Goal: Transaction & Acquisition: Purchase product/service

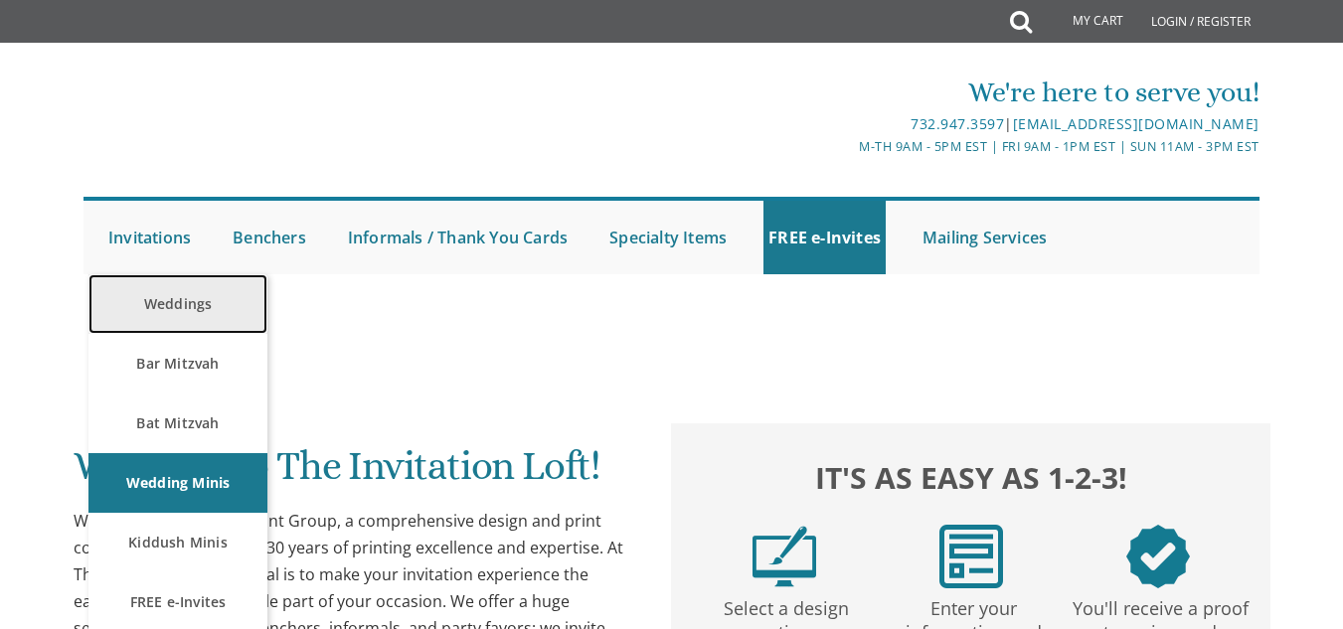
click at [207, 326] on link "Weddings" at bounding box center [177, 304] width 179 height 60
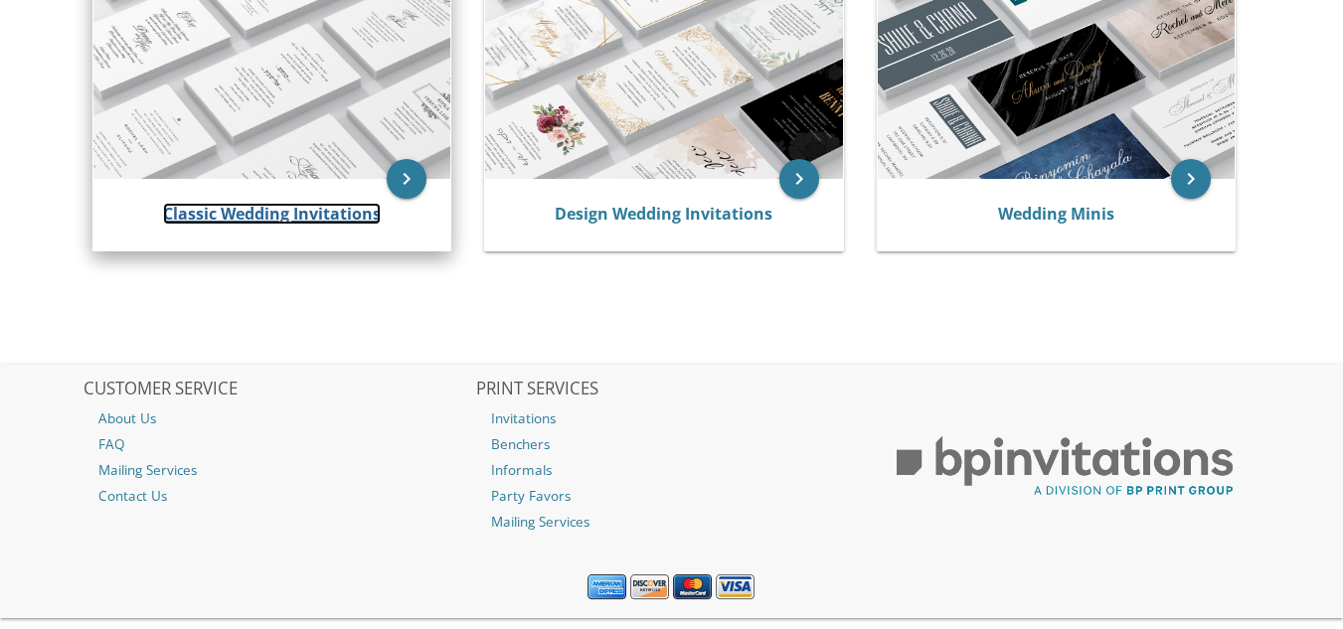
scroll to position [479, 0]
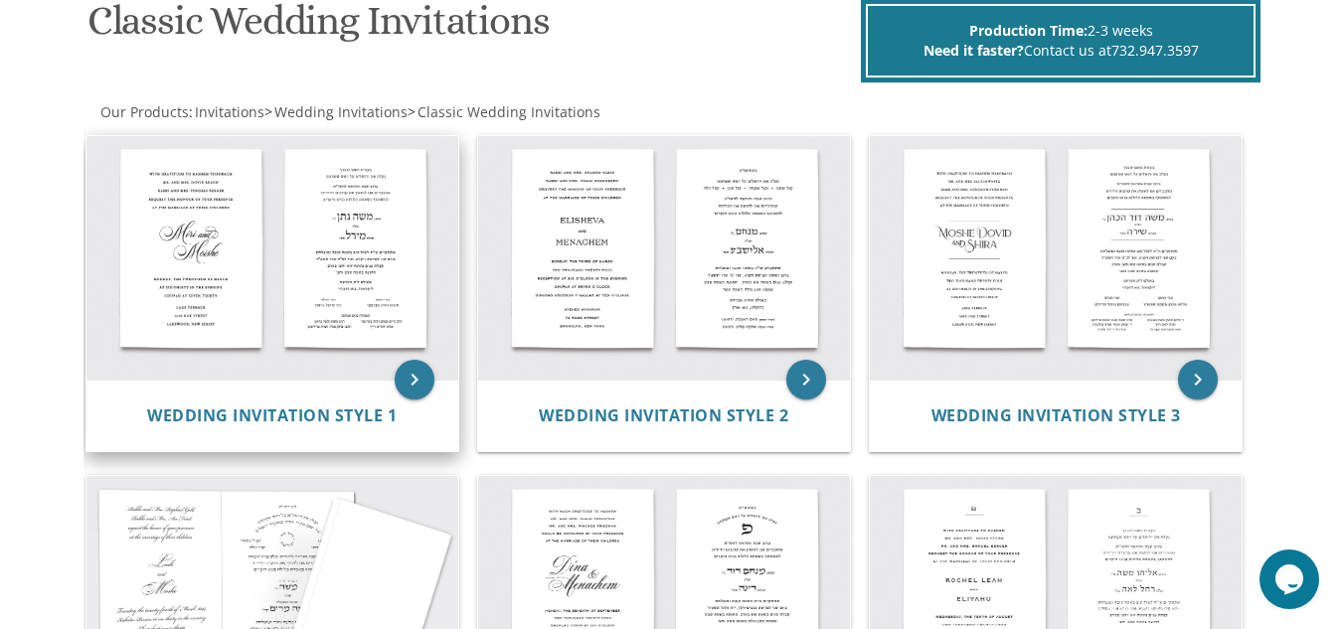
click at [367, 400] on div "Wedding Invitation Style 1" at bounding box center [272, 416] width 372 height 72
click at [420, 384] on icon "keyboard_arrow_right" at bounding box center [415, 380] width 40 height 40
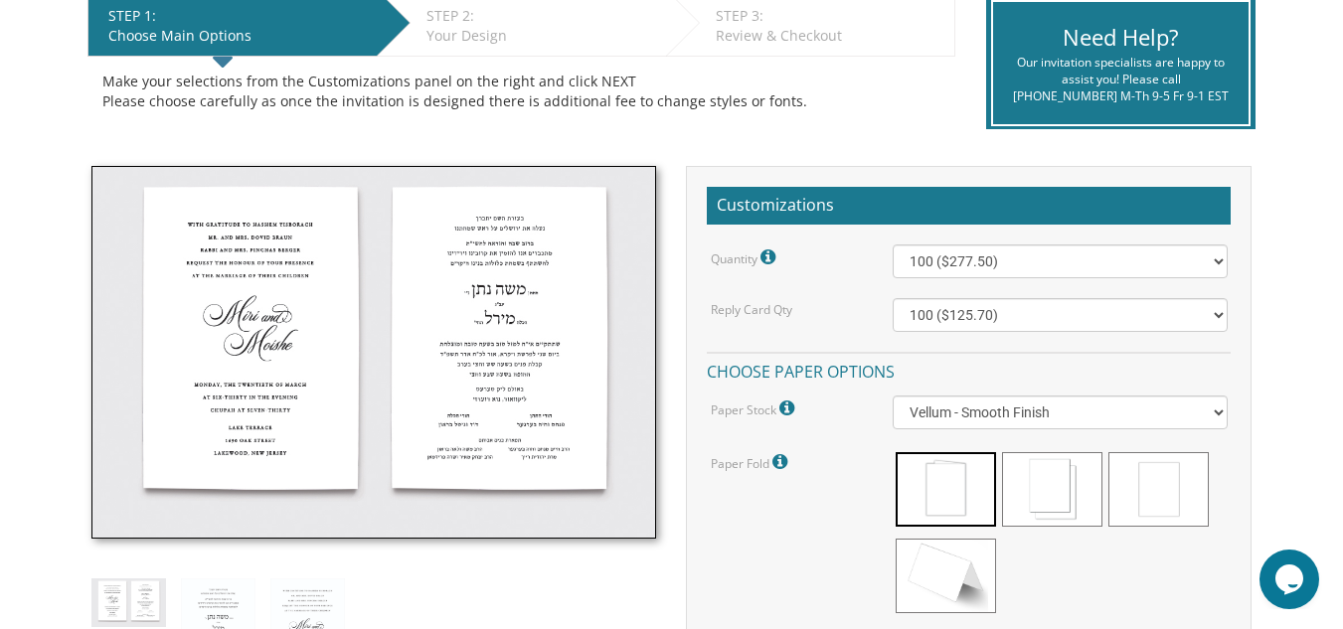
scroll to position [427, 0]
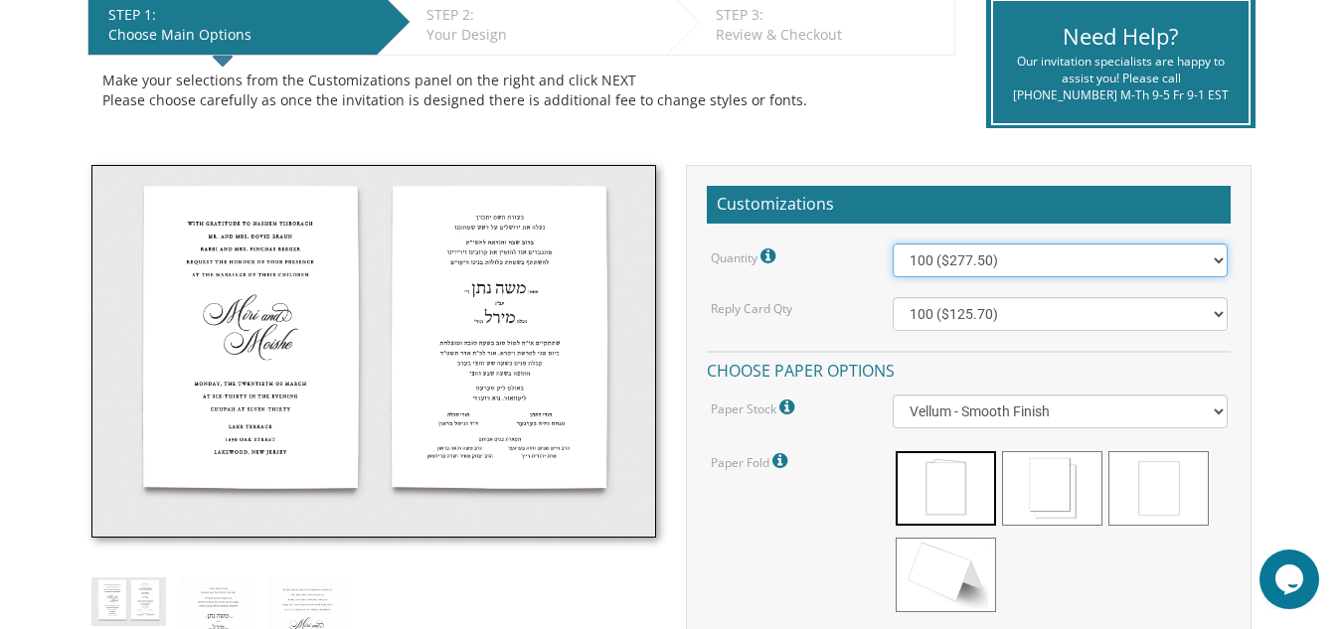
click at [970, 259] on select "100 ($277.50) 200 ($330.45) 300 ($380.65) 400 ($432.70) 500 ($482.10) 600 ($534…" at bounding box center [1059, 260] width 334 height 34
click at [754, 590] on div "Paper Fold Please note: Cotton double sided cards are slightly cheaper than the…" at bounding box center [969, 534] width 546 height 172
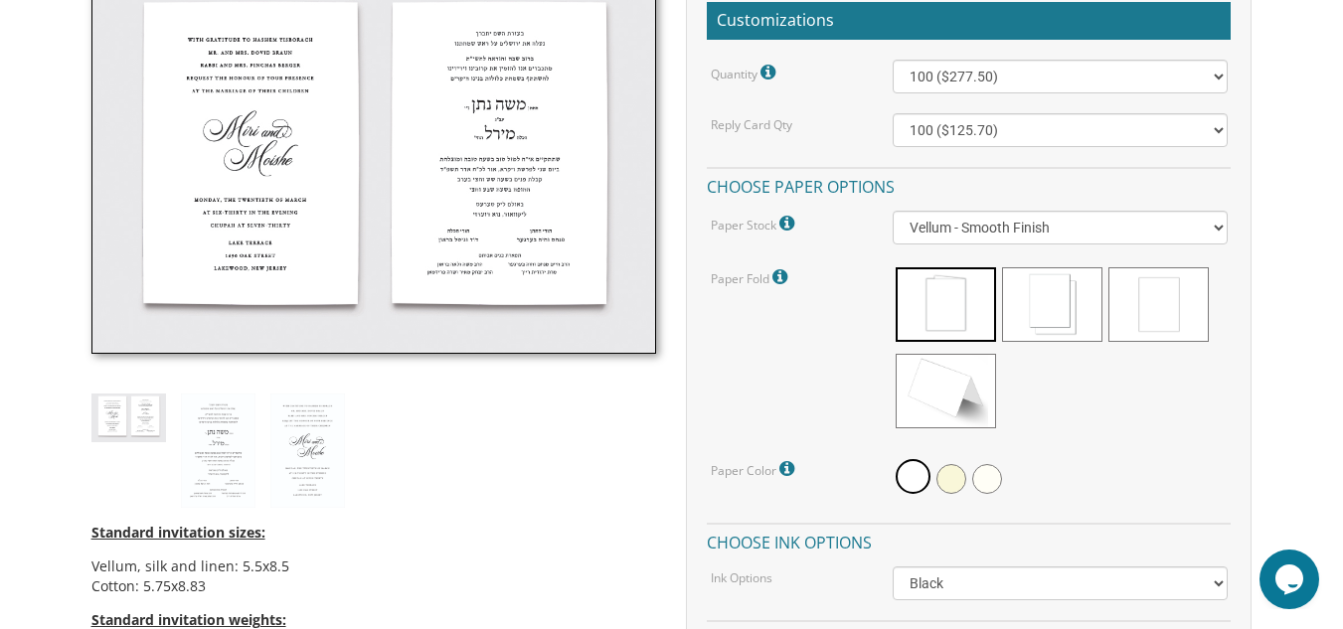
scroll to position [612, 0]
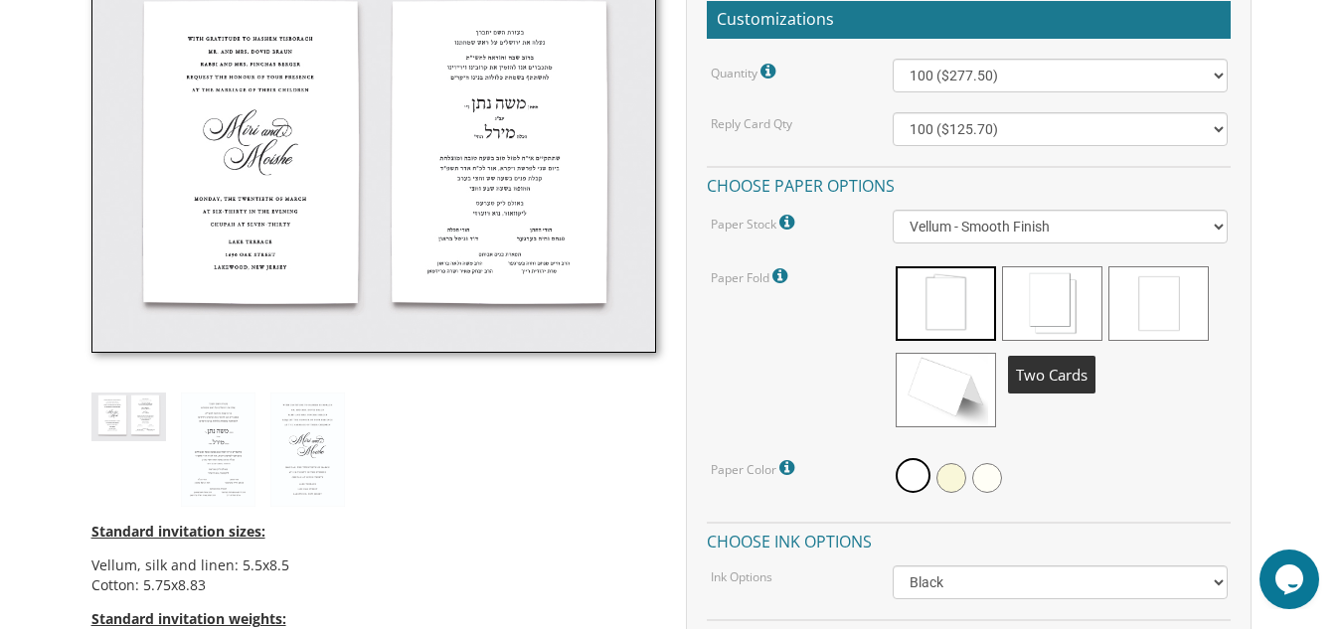
click at [1069, 313] on span at bounding box center [1052, 303] width 100 height 75
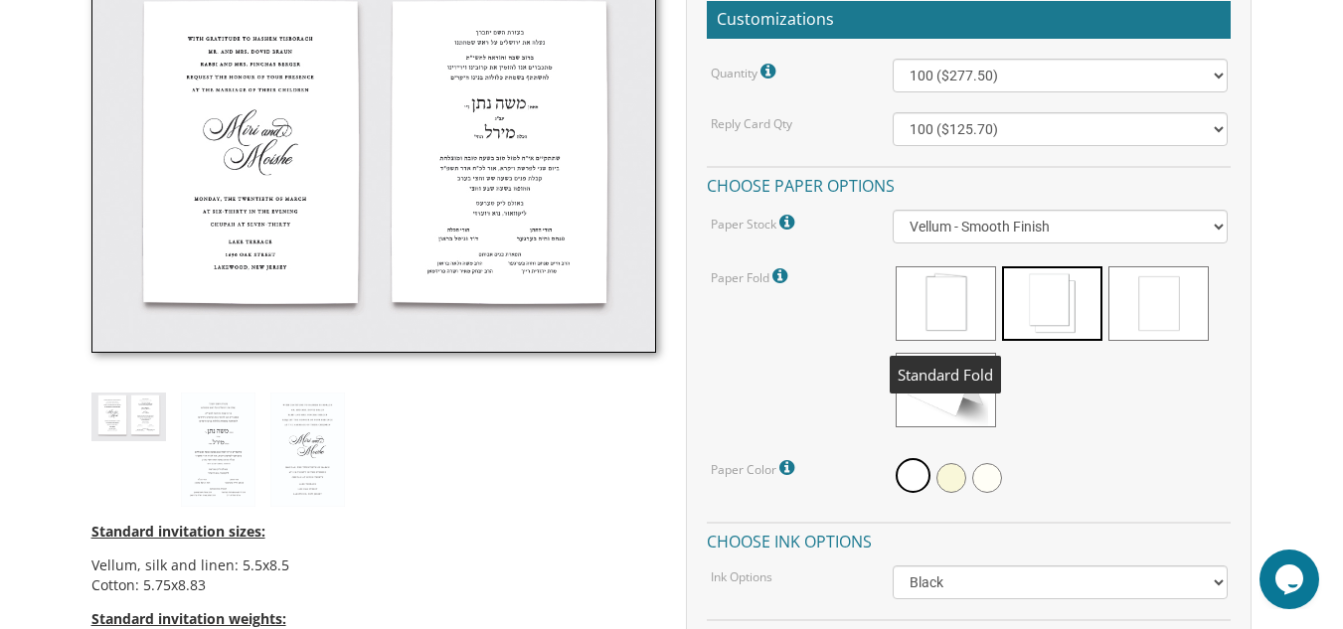
click at [958, 309] on span at bounding box center [945, 303] width 100 height 75
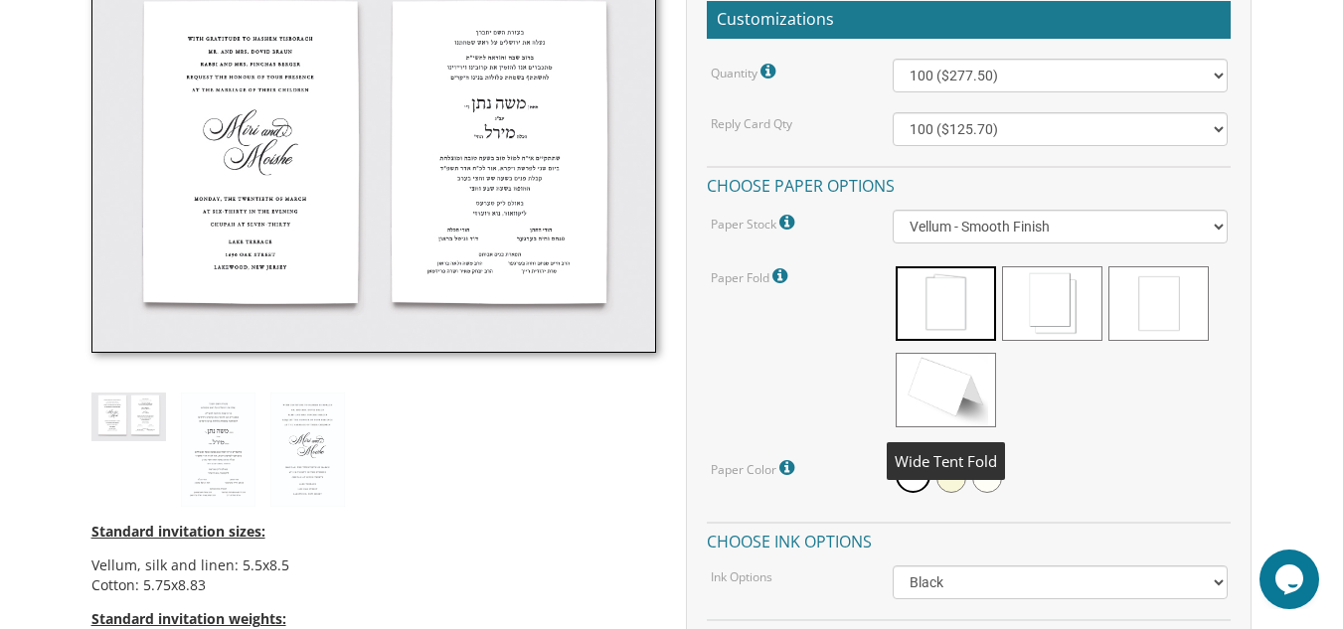
click at [924, 418] on span at bounding box center [945, 390] width 100 height 75
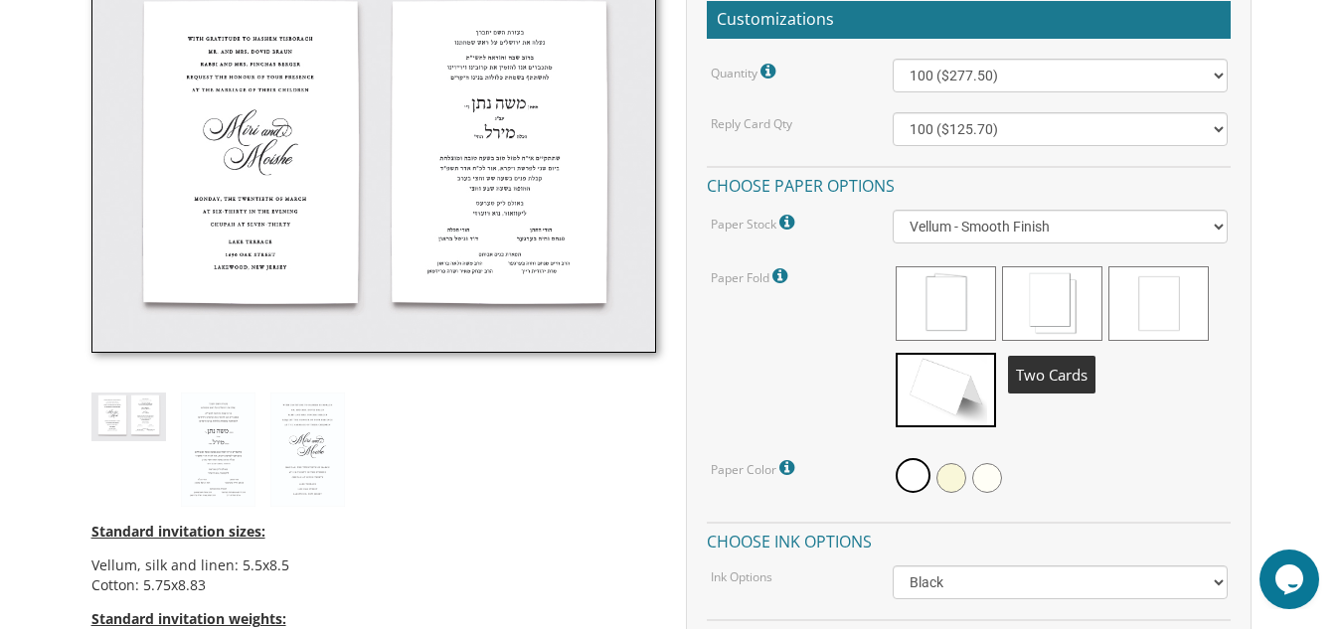
click at [1072, 305] on span at bounding box center [1052, 303] width 100 height 75
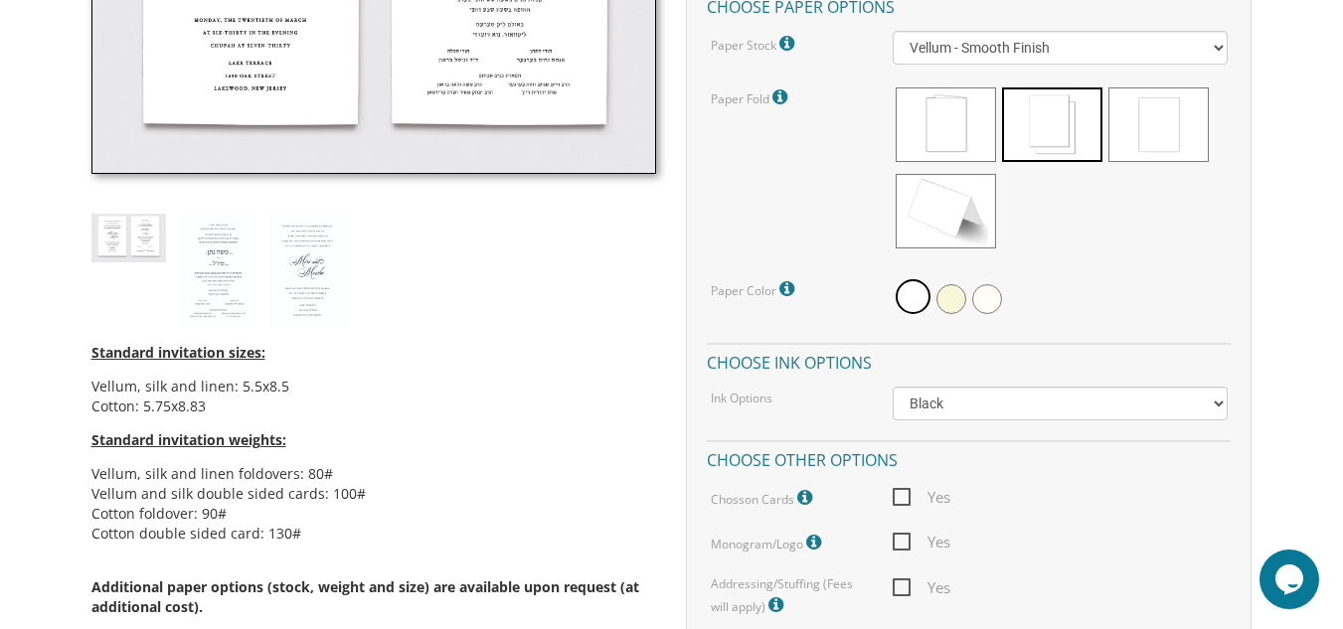
scroll to position [792, 0]
click at [925, 412] on select "Black Colored Ink ($65.00) Black + One Color ($211.00) Two Colors ($265.00)" at bounding box center [1059, 403] width 334 height 34
click at [847, 409] on div "Ink Options Black Colored Ink ($65.00) Black + One Color ($211.00) Two Colors (…" at bounding box center [969, 403] width 546 height 34
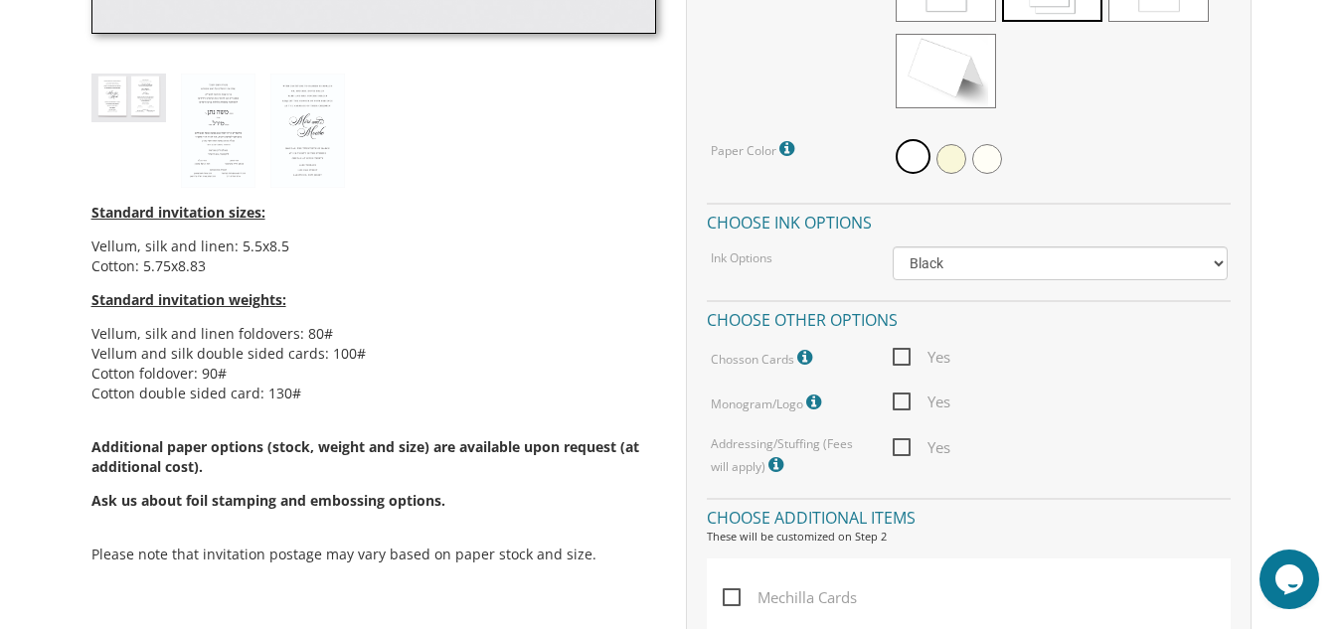
scroll to position [935, 0]
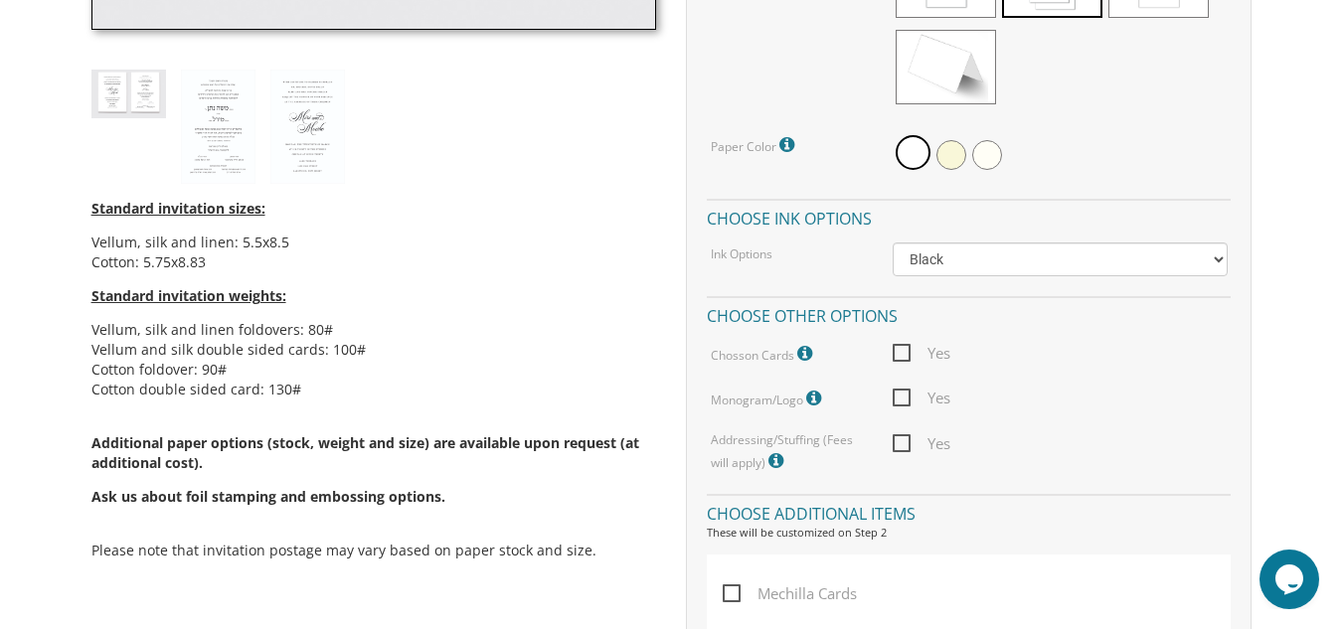
click at [901, 356] on span "Yes" at bounding box center [921, 353] width 58 height 25
click at [901, 356] on input "Yes" at bounding box center [898, 351] width 13 height 13
checkbox input "true"
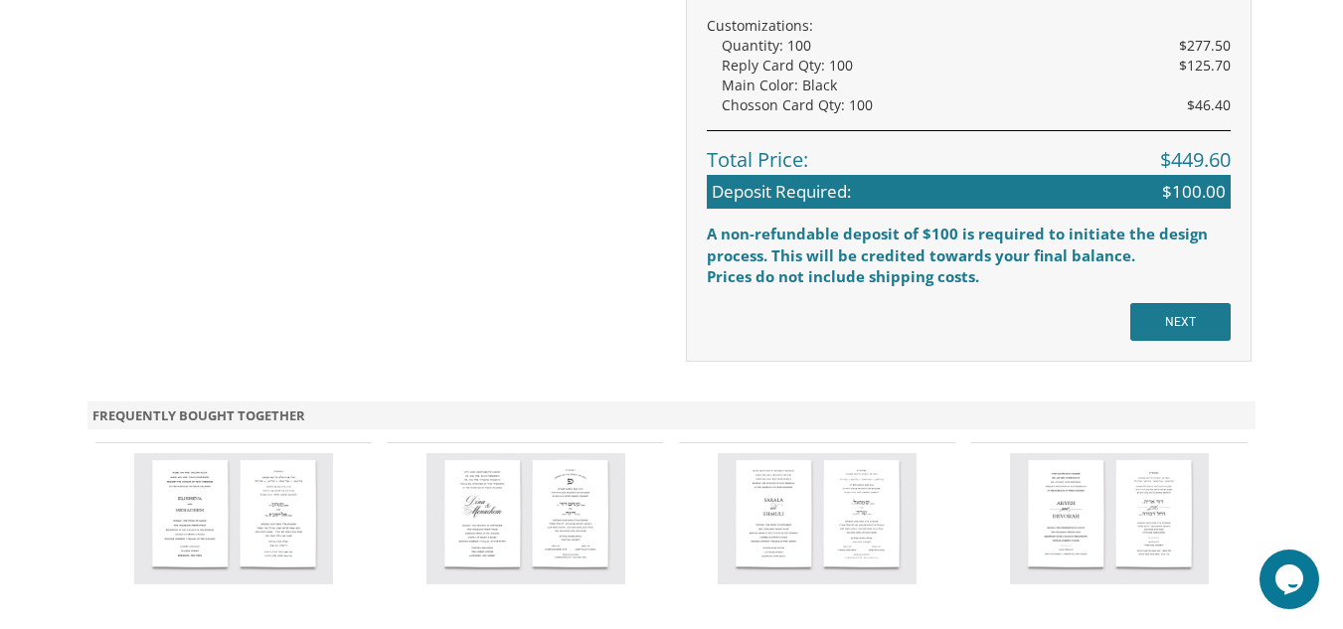
scroll to position [1869, 0]
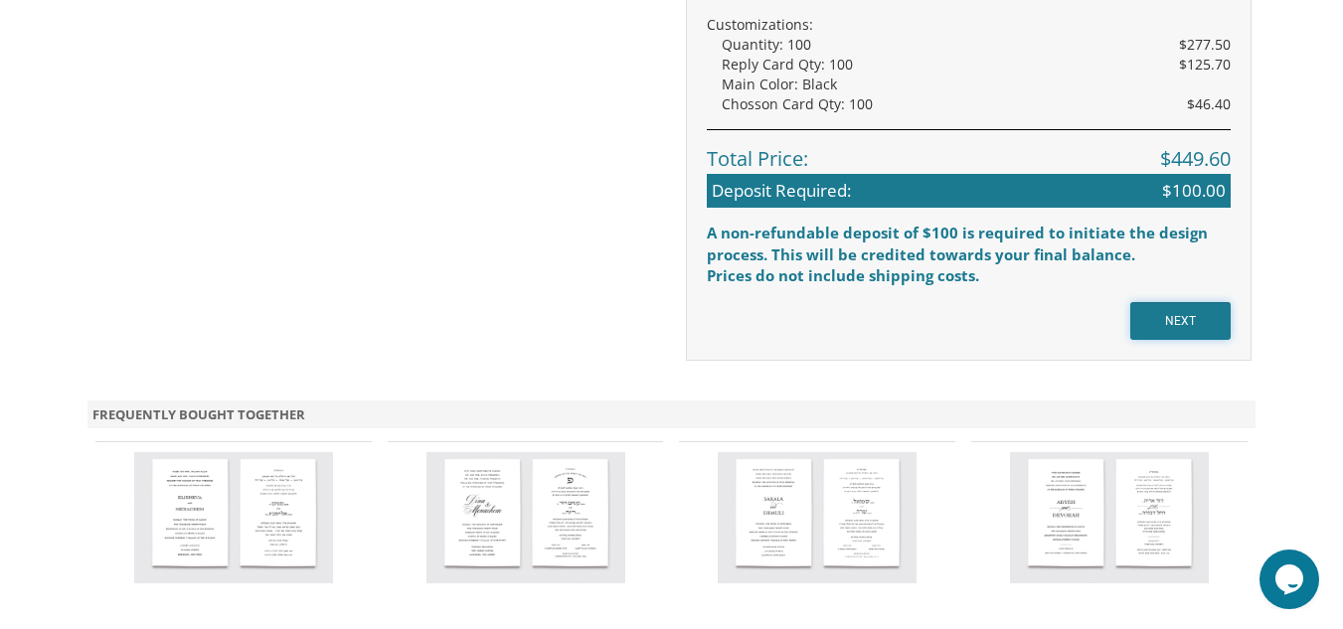
click at [1174, 332] on input "NEXT" at bounding box center [1180, 321] width 100 height 38
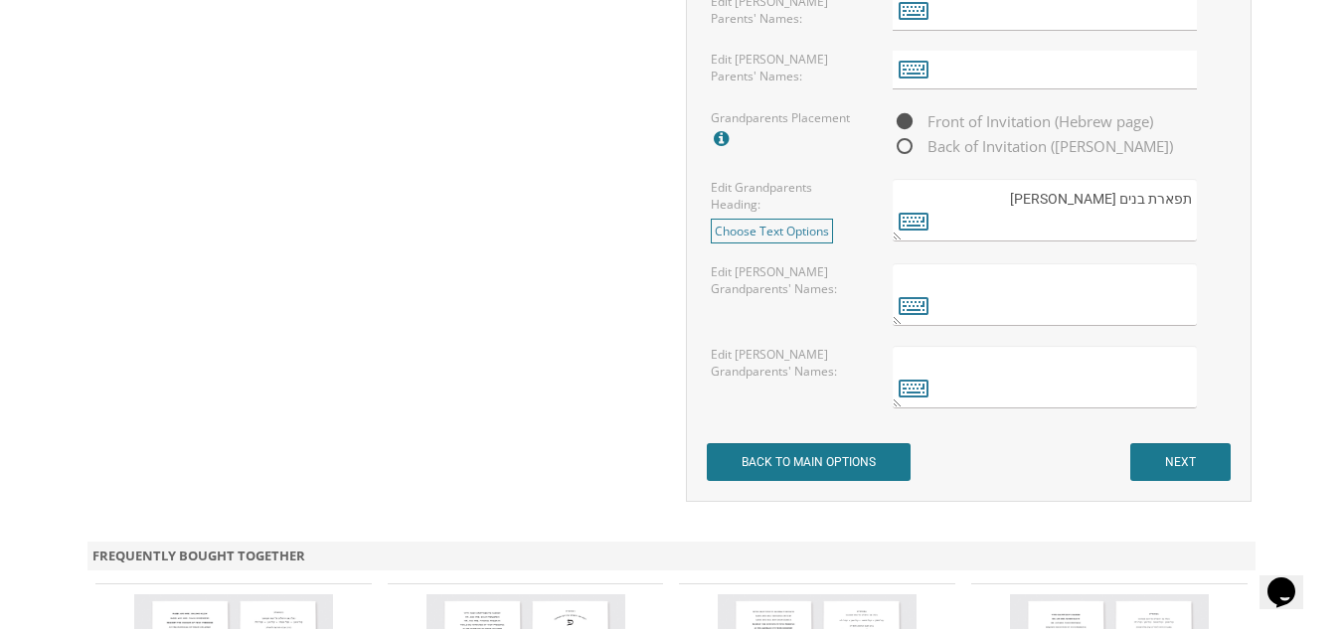
scroll to position [1708, 0]
click at [1186, 468] on input "NEXT" at bounding box center [1180, 460] width 100 height 38
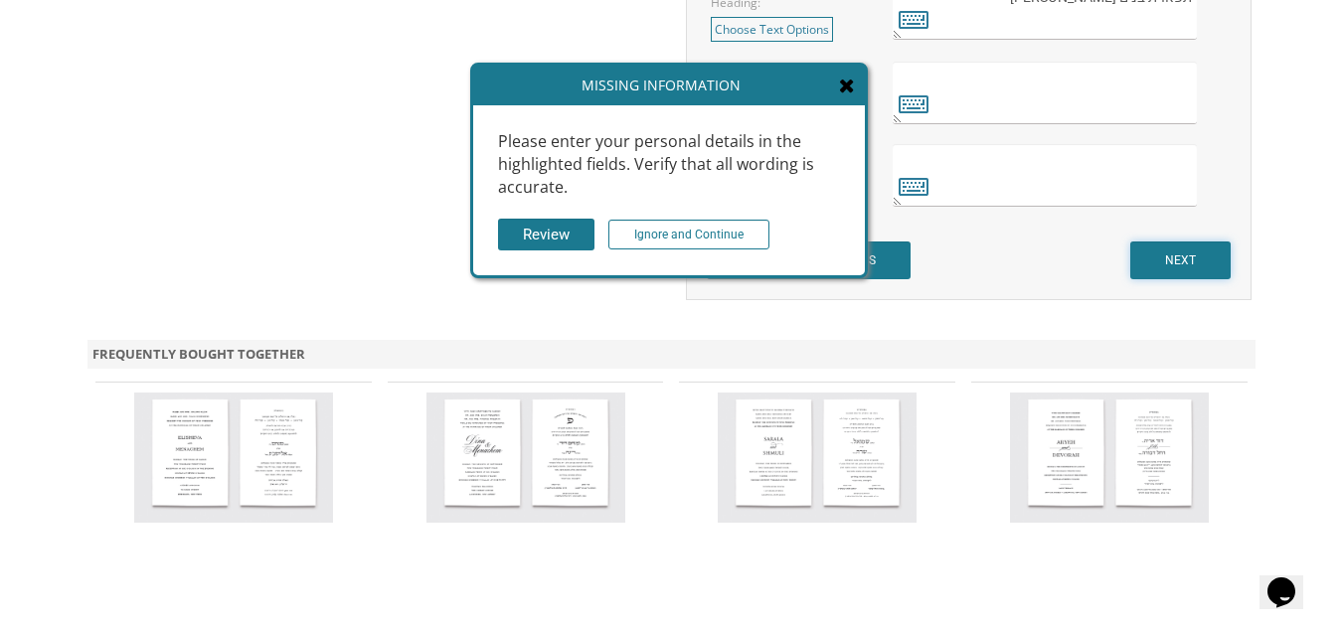
scroll to position [1909, 0]
click at [688, 243] on input "Ignore and Continue" at bounding box center [688, 235] width 161 height 30
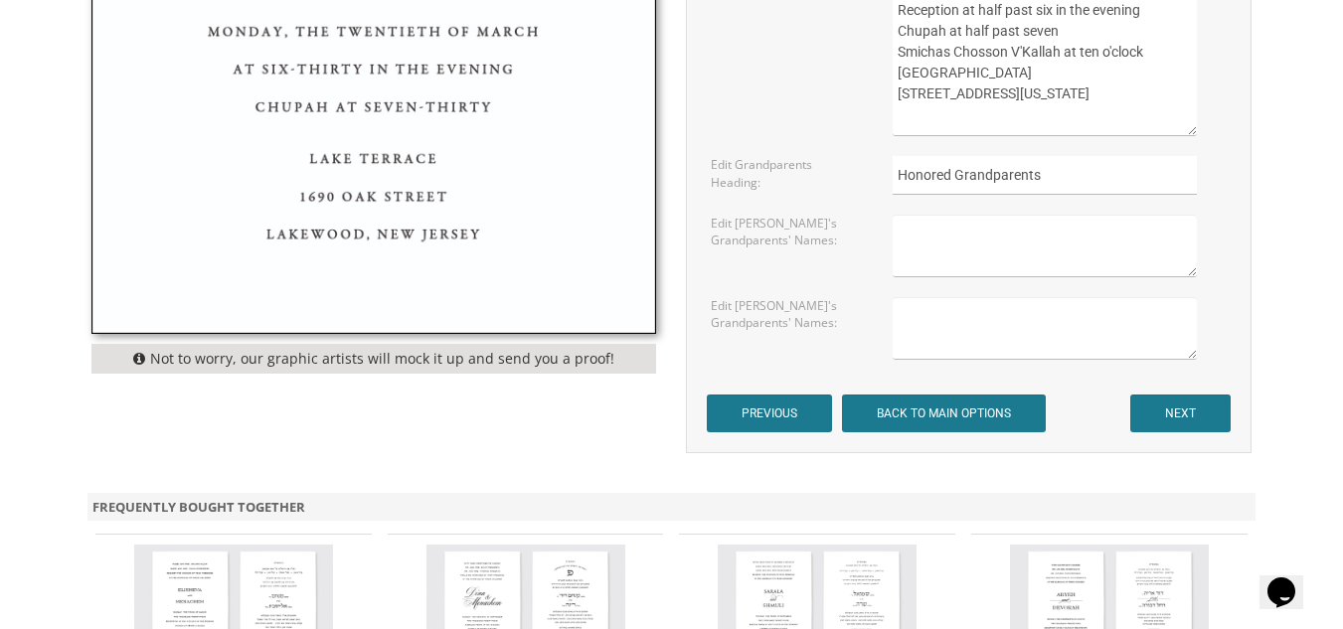
scroll to position [1238, 0]
click at [1179, 419] on input "NEXT" at bounding box center [1180, 413] width 100 height 38
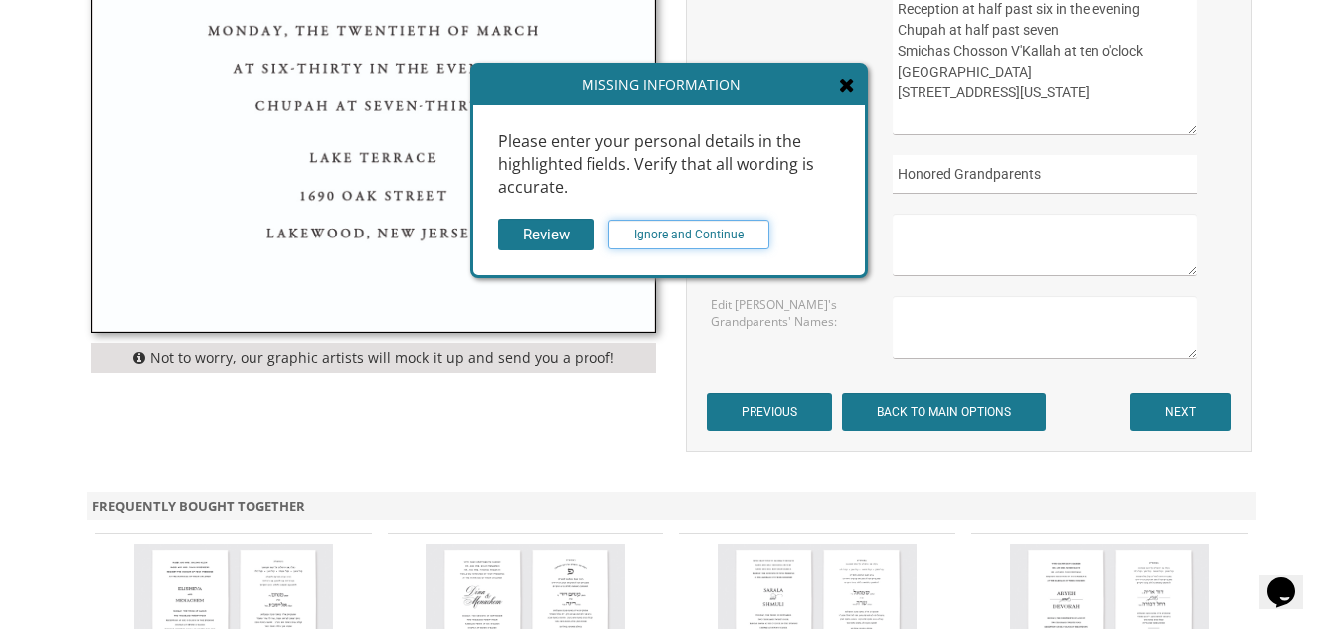
click at [663, 237] on input "Ignore and Continue" at bounding box center [688, 235] width 161 height 30
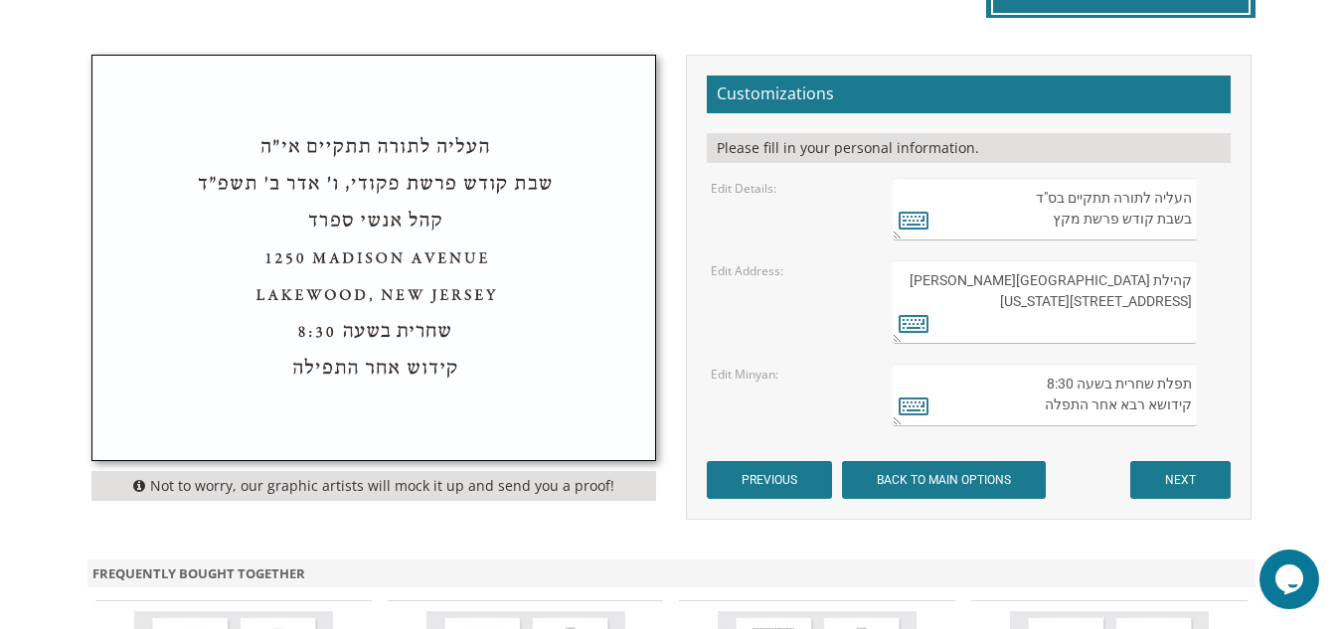
scroll to position [646, 0]
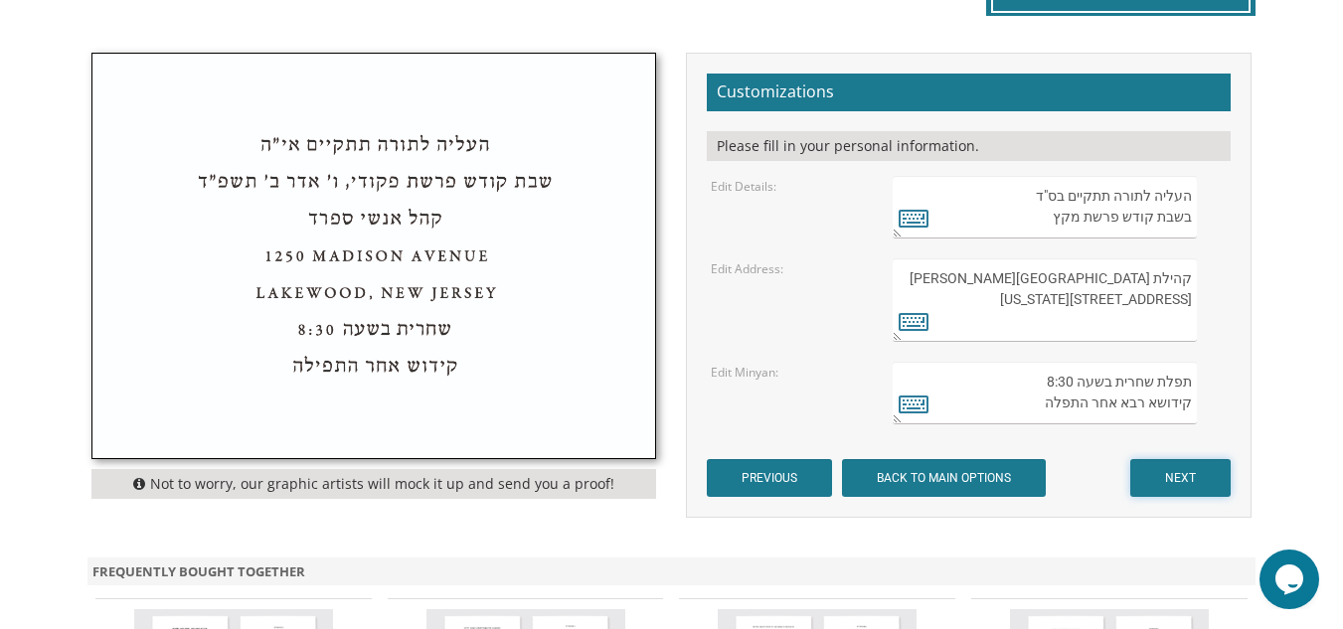
click at [1188, 484] on input "NEXT" at bounding box center [1180, 478] width 100 height 38
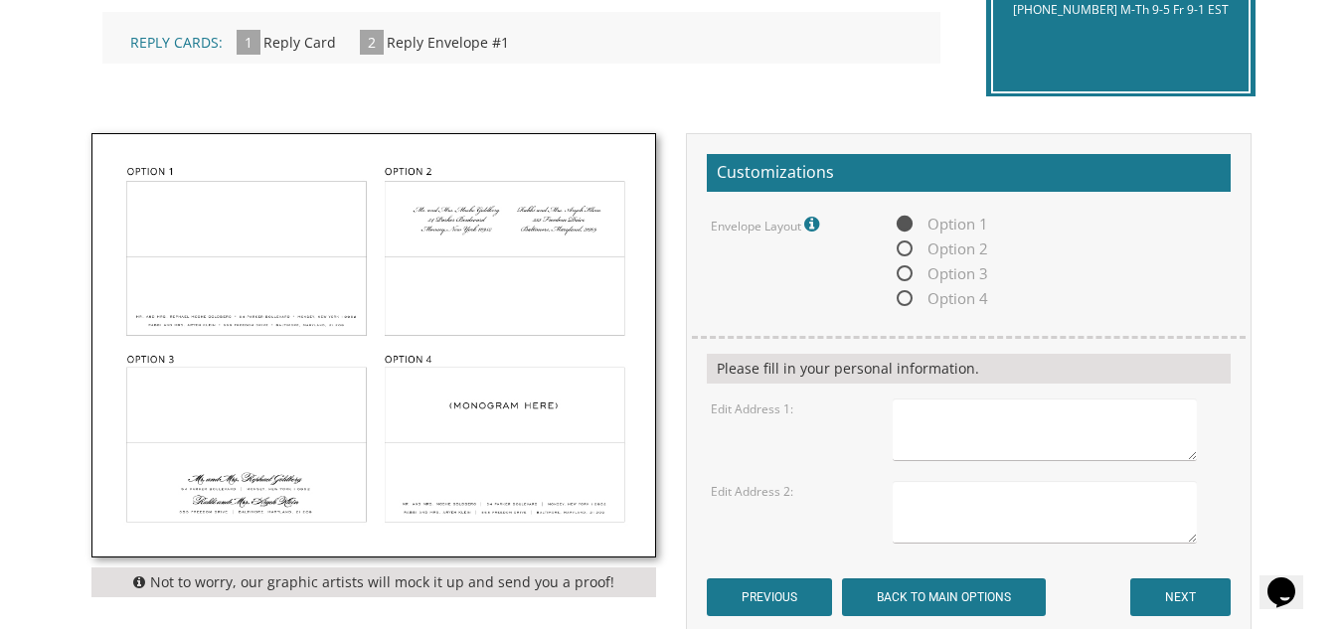
scroll to position [568, 0]
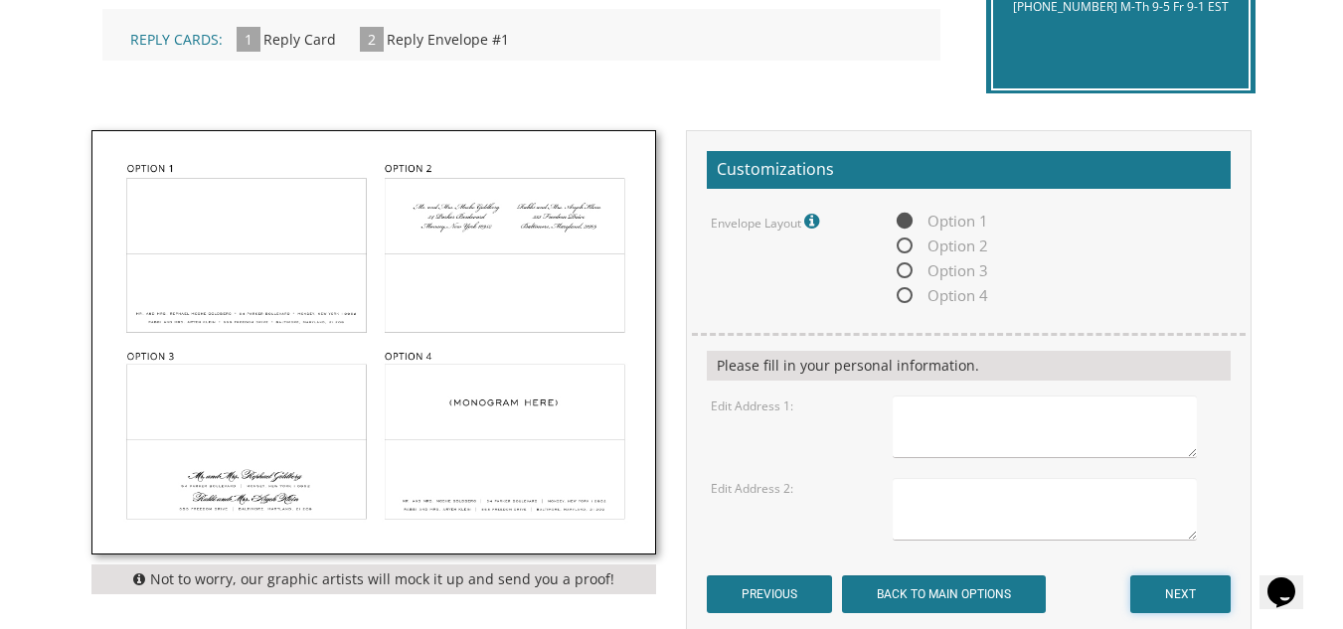
click at [1155, 594] on input "NEXT" at bounding box center [1180, 594] width 100 height 38
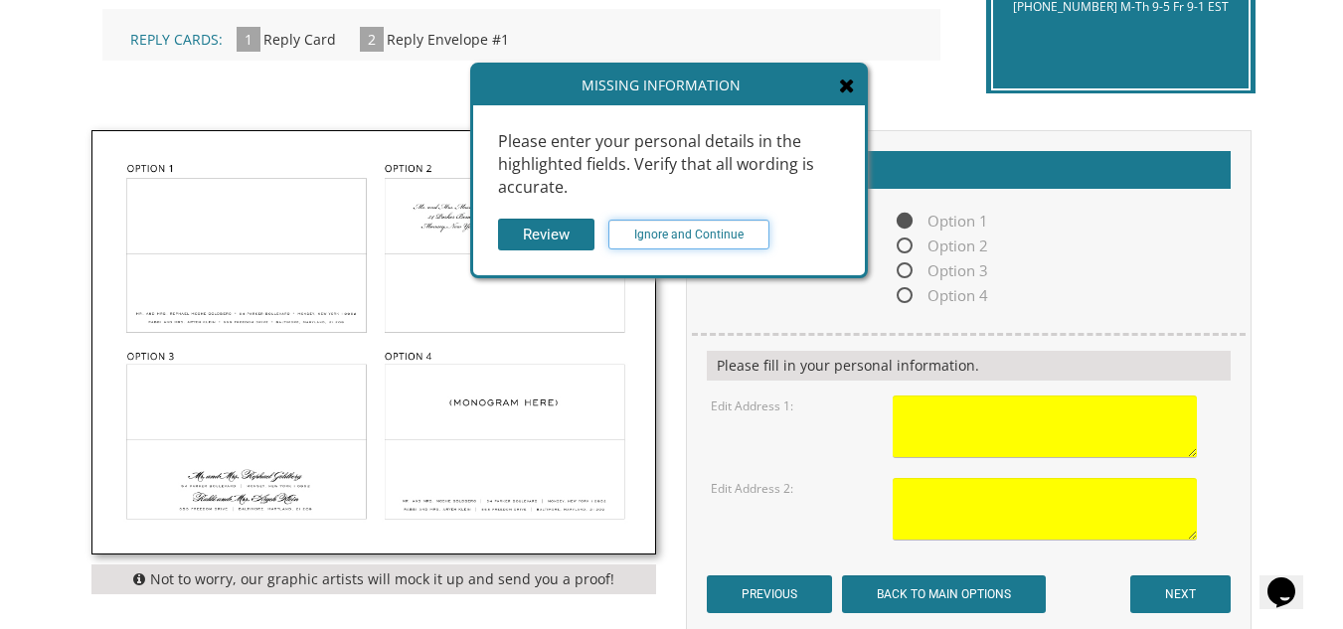
click at [668, 239] on input "Ignore and Continue" at bounding box center [688, 235] width 161 height 30
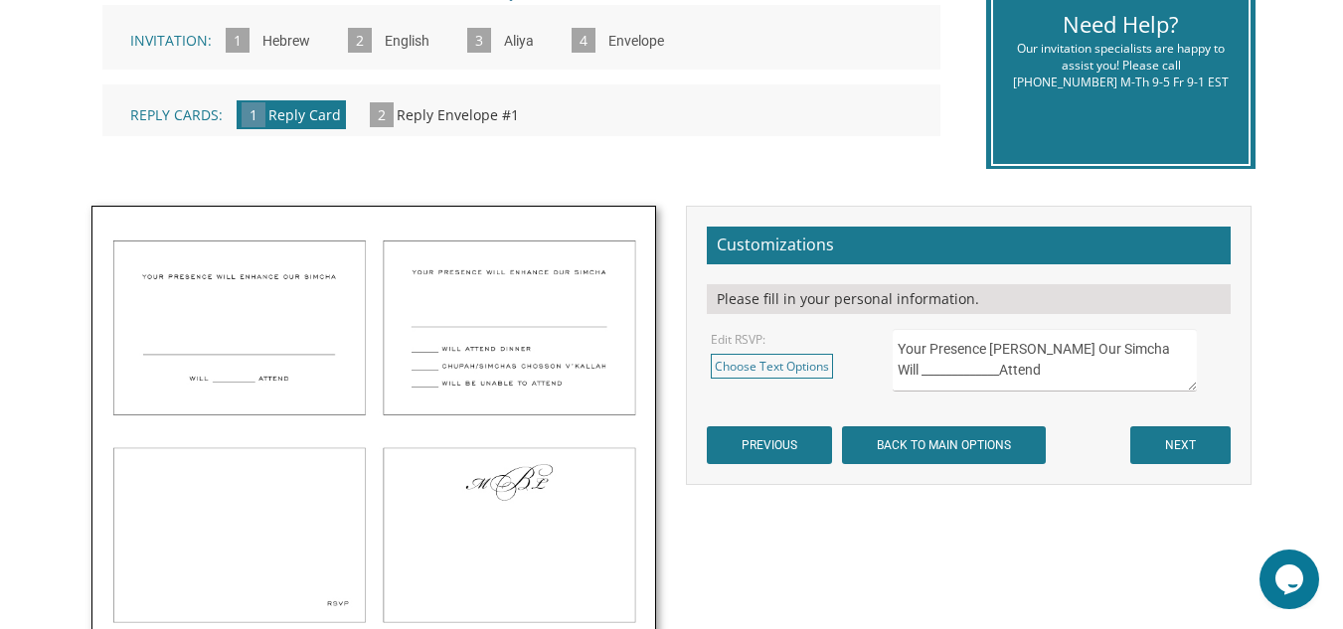
scroll to position [699, 0]
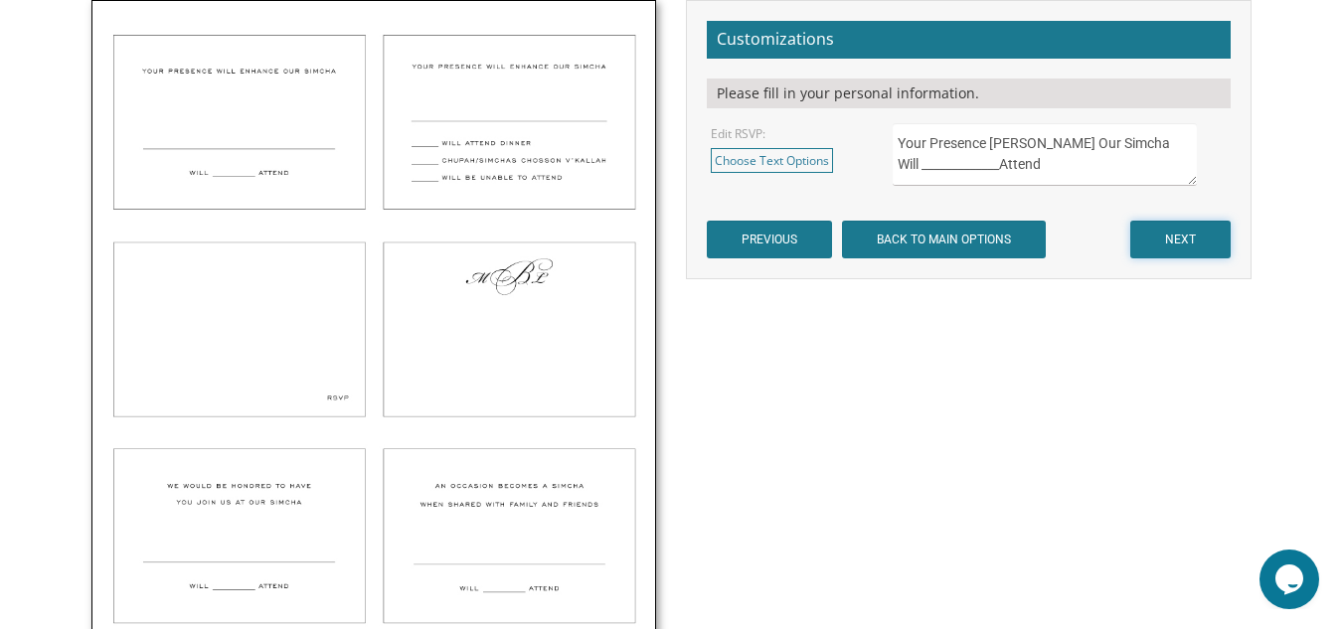
click at [1176, 228] on input "NEXT" at bounding box center [1180, 240] width 100 height 38
